Goal: Information Seeking & Learning: Find contact information

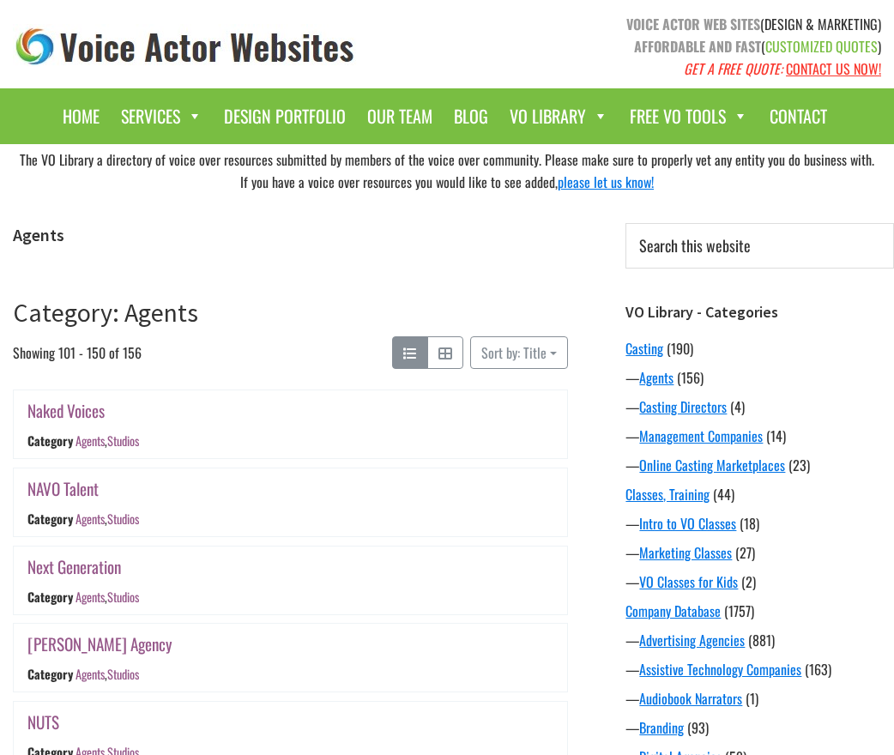
scroll to position [1688, 0]
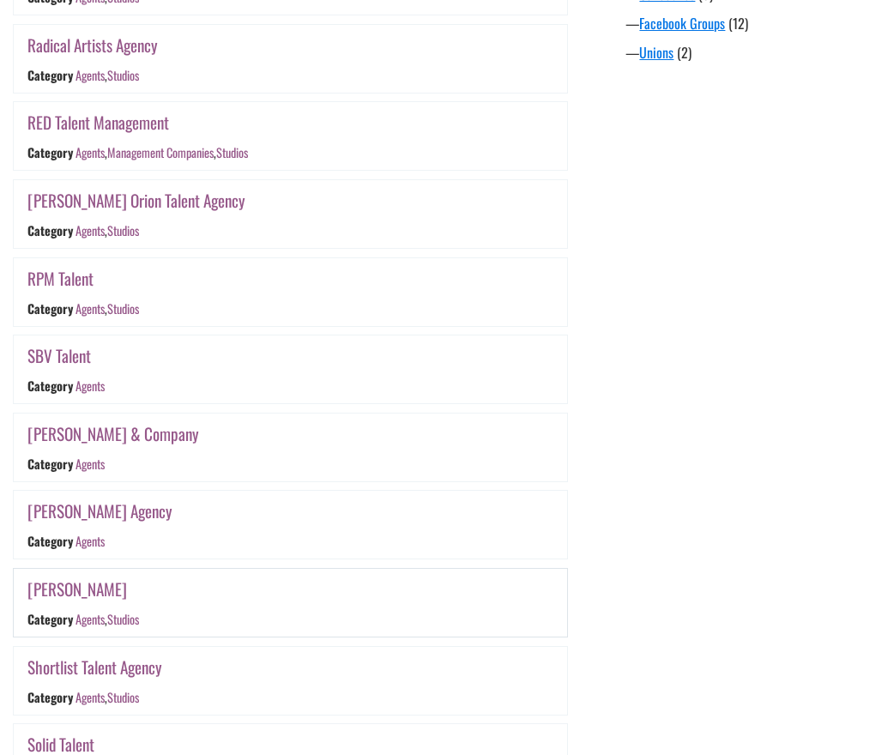
click at [78, 592] on link "Shirley Hamilton" at bounding box center [77, 589] width 100 height 25
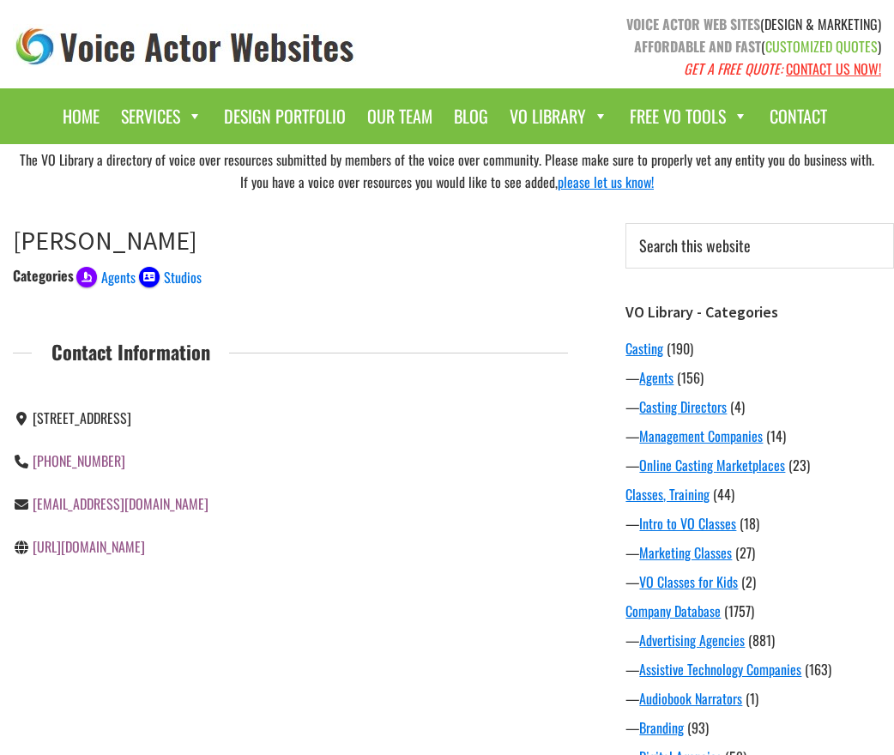
click at [145, 543] on link "http://www.shirleyhamiltontalent.com" at bounding box center [89, 546] width 112 height 21
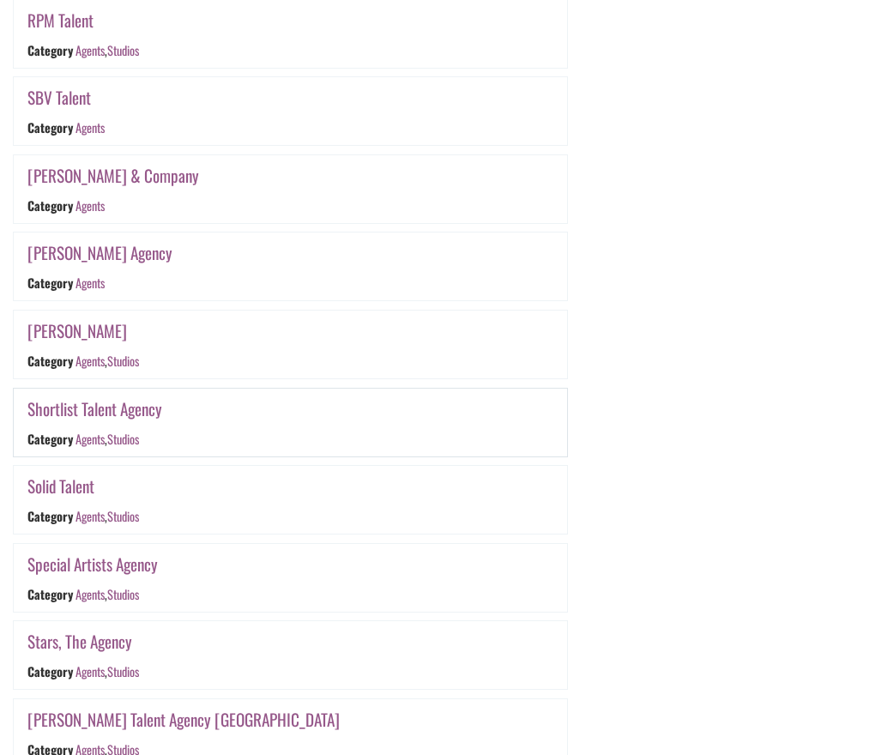
scroll to position [1975, 0]
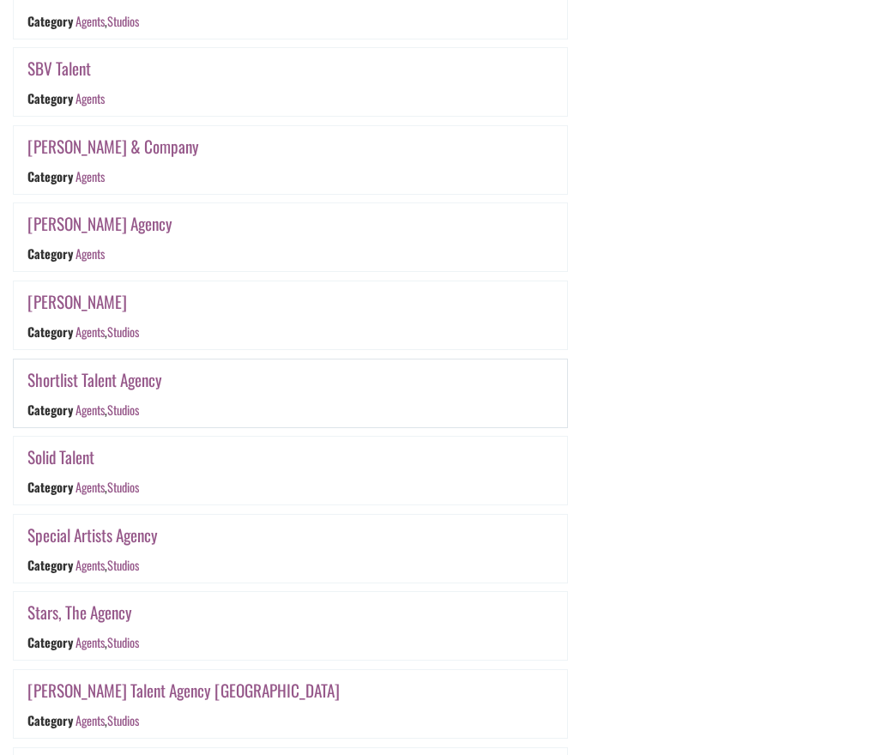
click at [118, 378] on link "Shortlist Talent Agency" at bounding box center [94, 379] width 135 height 25
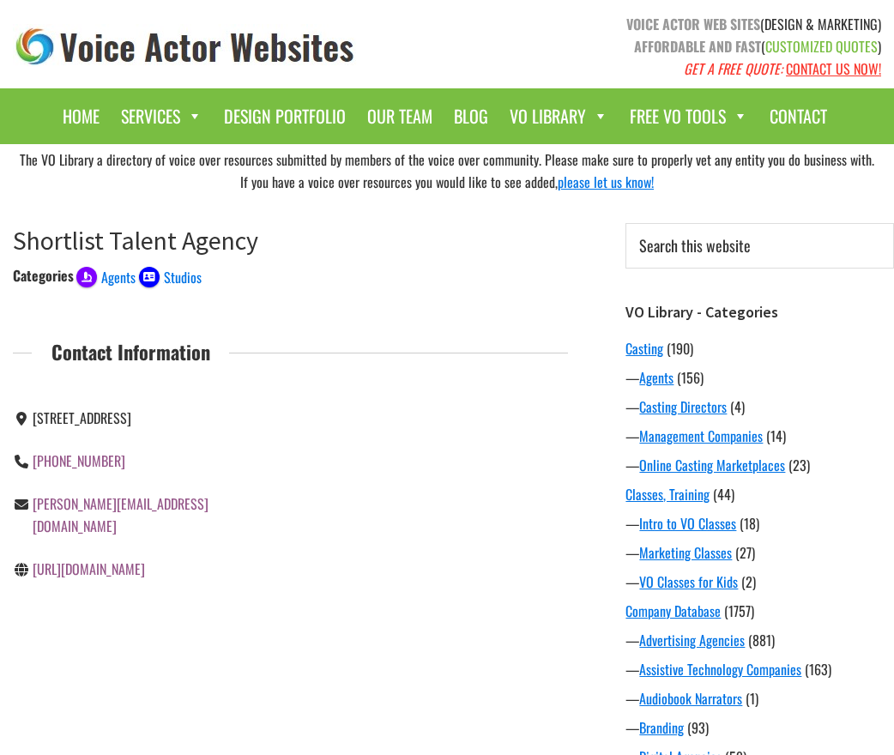
click at [139, 559] on link "[URL][DOMAIN_NAME]" at bounding box center [89, 569] width 112 height 21
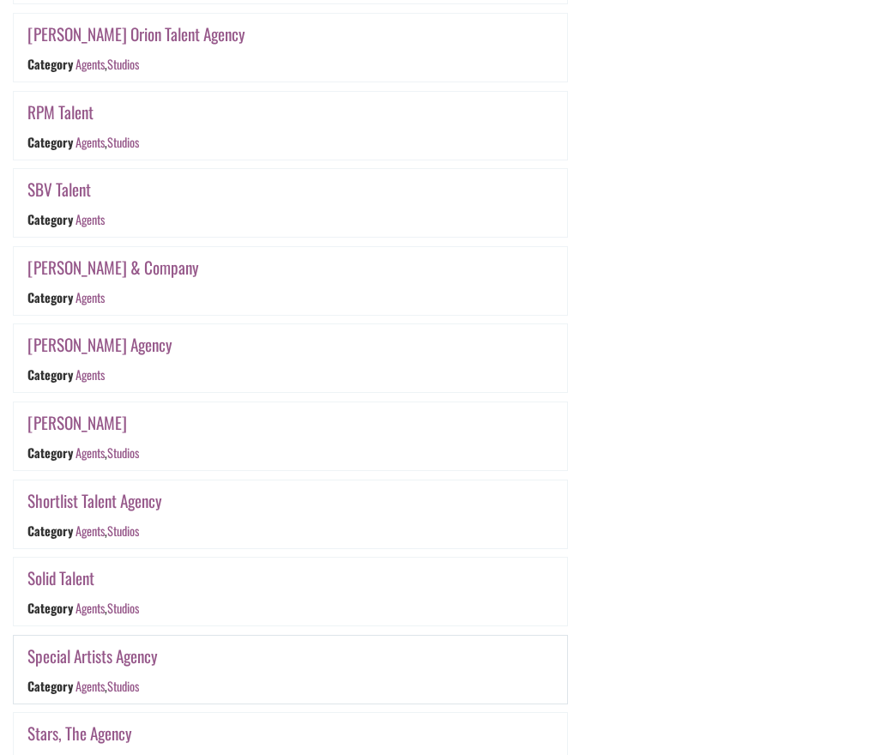
scroll to position [1975, 0]
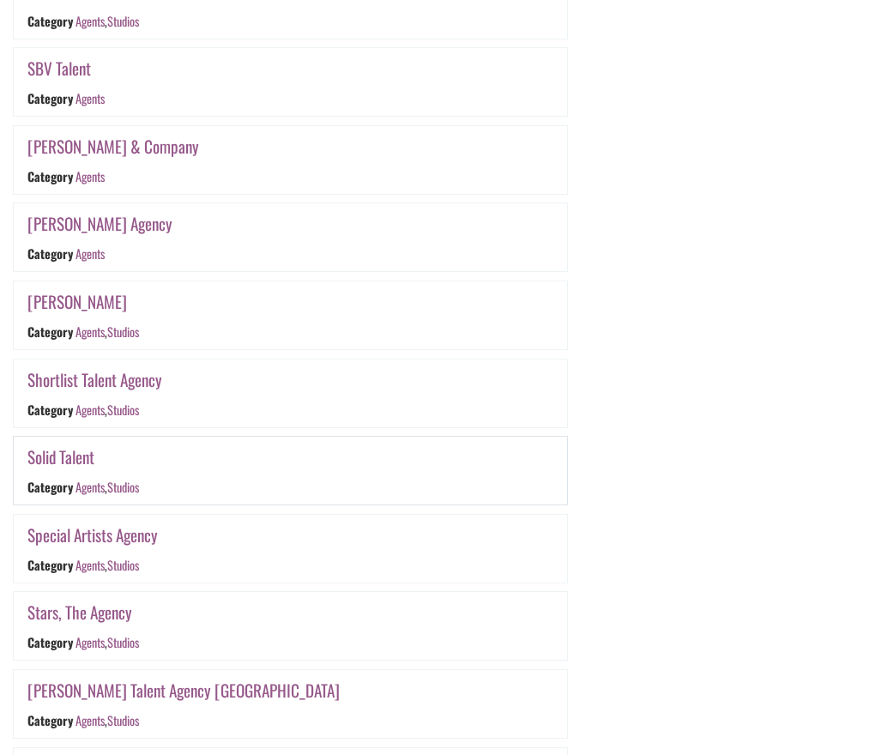
click at [54, 456] on link "Solid Talent" at bounding box center [60, 457] width 67 height 25
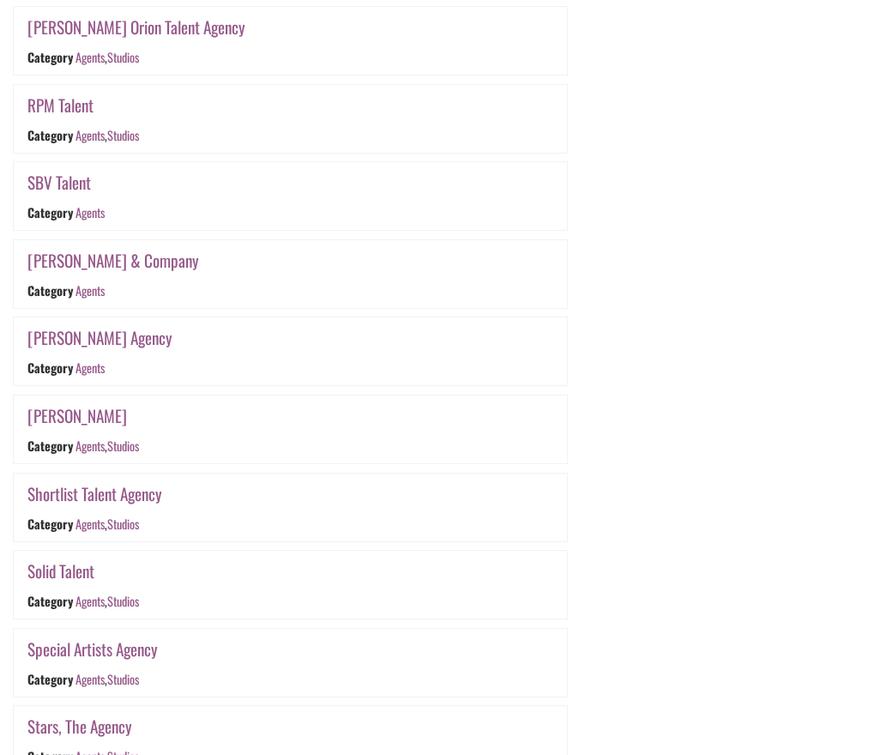
scroll to position [1805, 0]
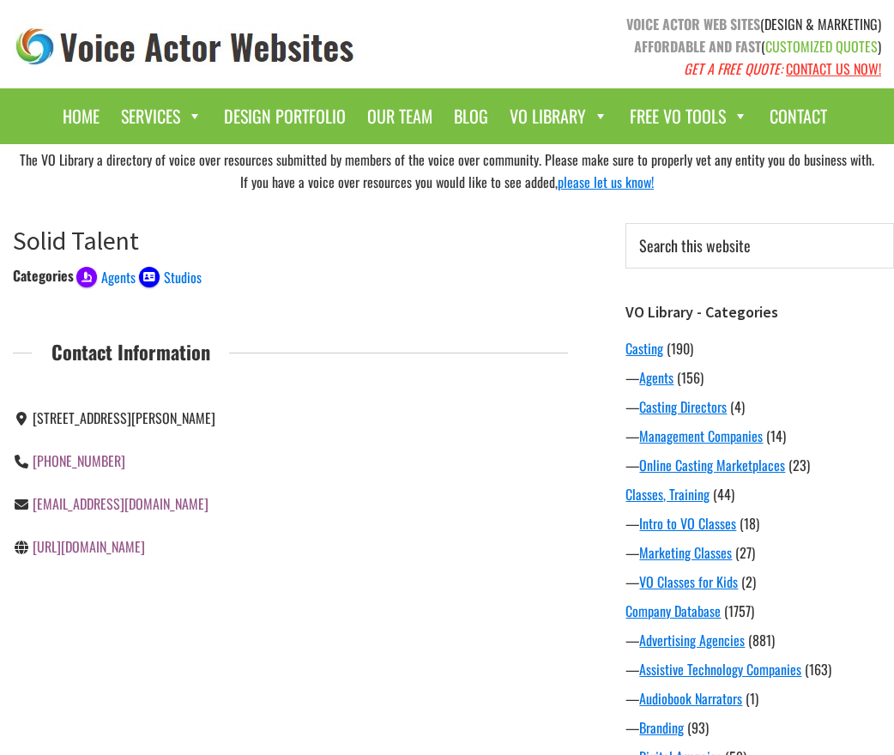
click at [112, 557] on link "http://www.solidtalent.com" at bounding box center [89, 546] width 112 height 21
